Goal: Find specific page/section: Find specific page/section

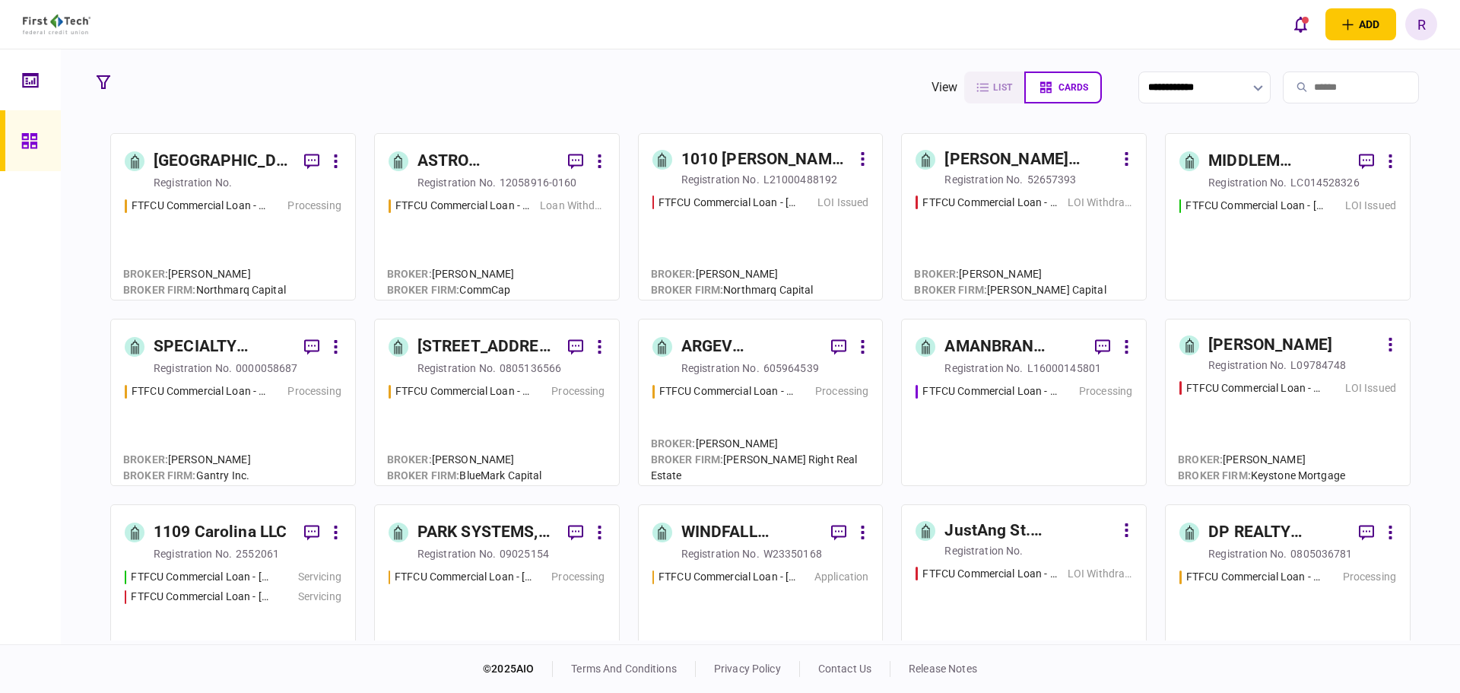
click at [469, 345] on div "[STREET_ADDRESS], LLC" at bounding box center [487, 347] width 138 height 24
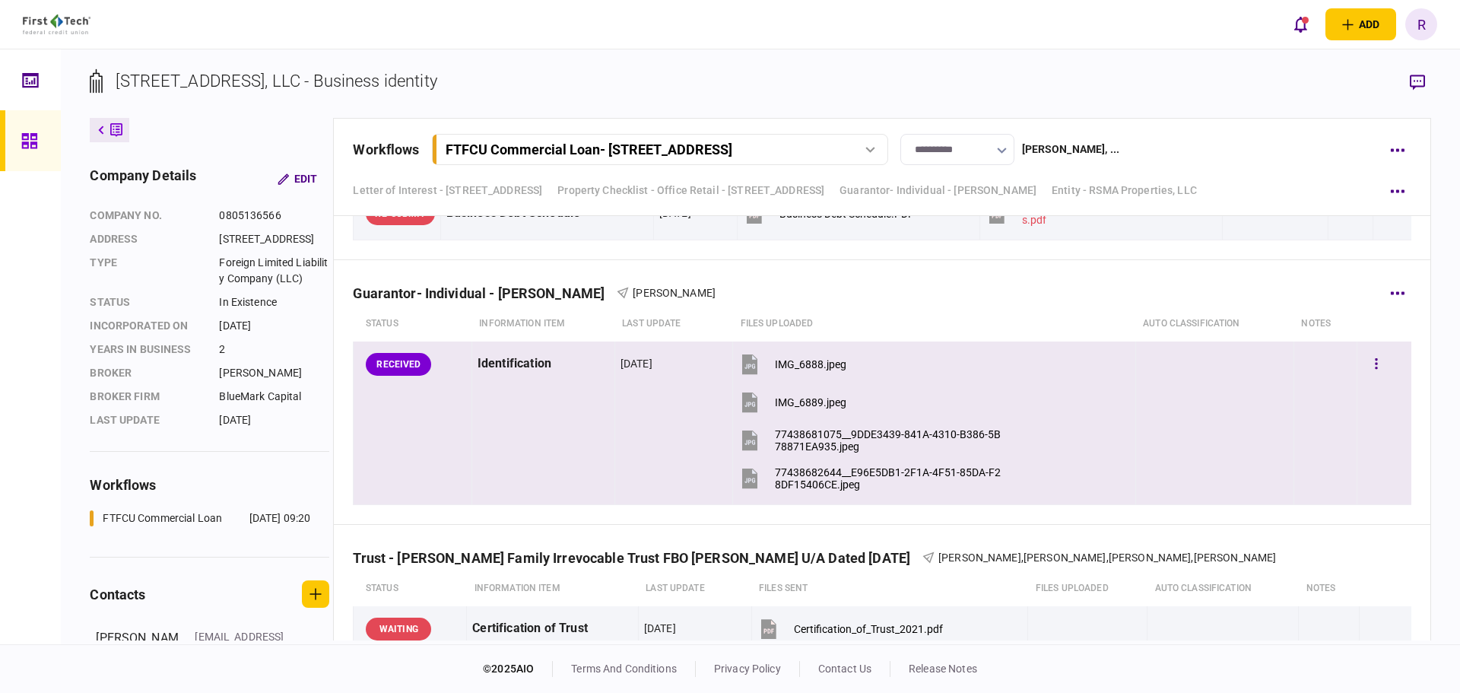
scroll to position [3347, 0]
